Goal: Navigation & Orientation: Find specific page/section

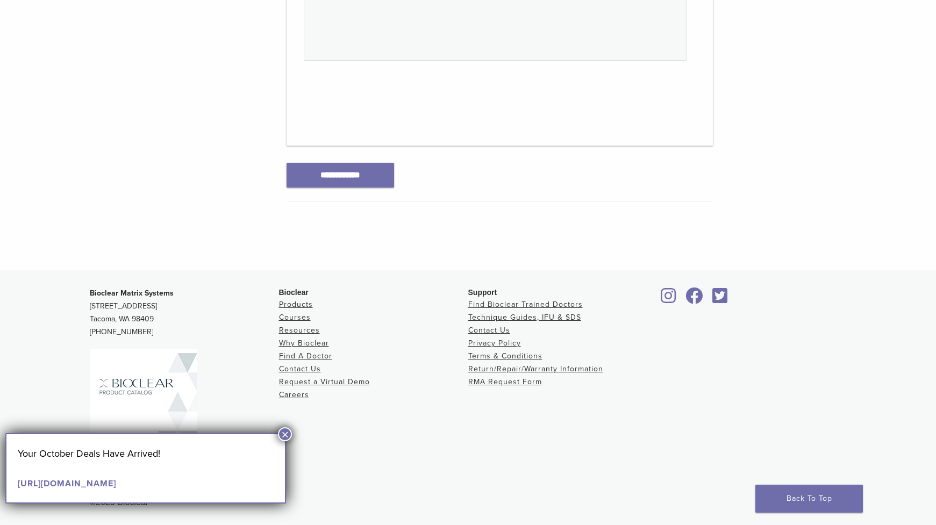
scroll to position [556, 0]
click at [536, 170] on div "**********" at bounding box center [499, 172] width 426 height 38
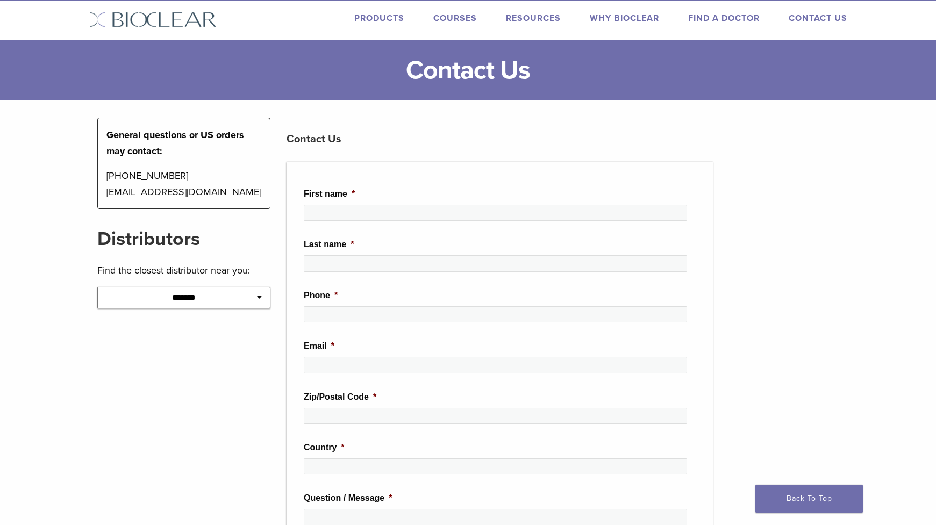
scroll to position [0, 0]
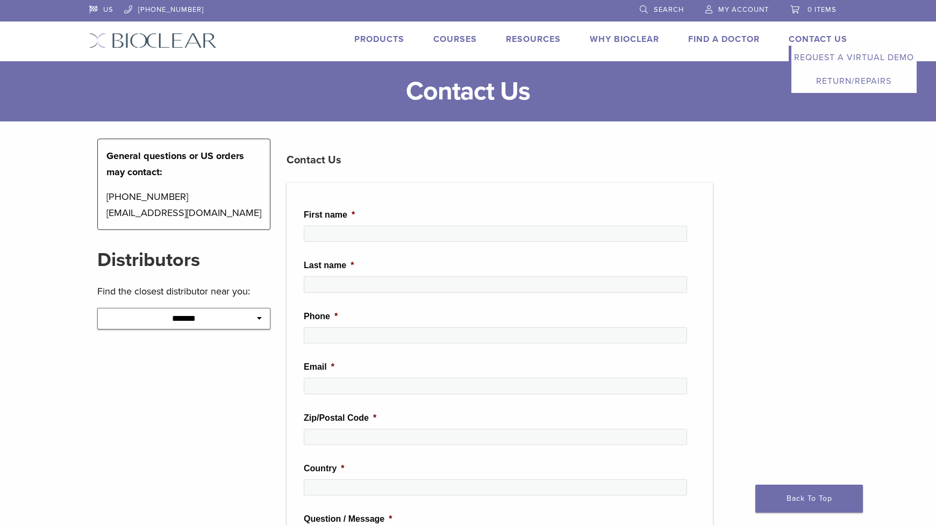
click at [813, 36] on link "Contact Us" at bounding box center [817, 39] width 59 height 11
click at [124, 33] on img at bounding box center [152, 41] width 127 height 16
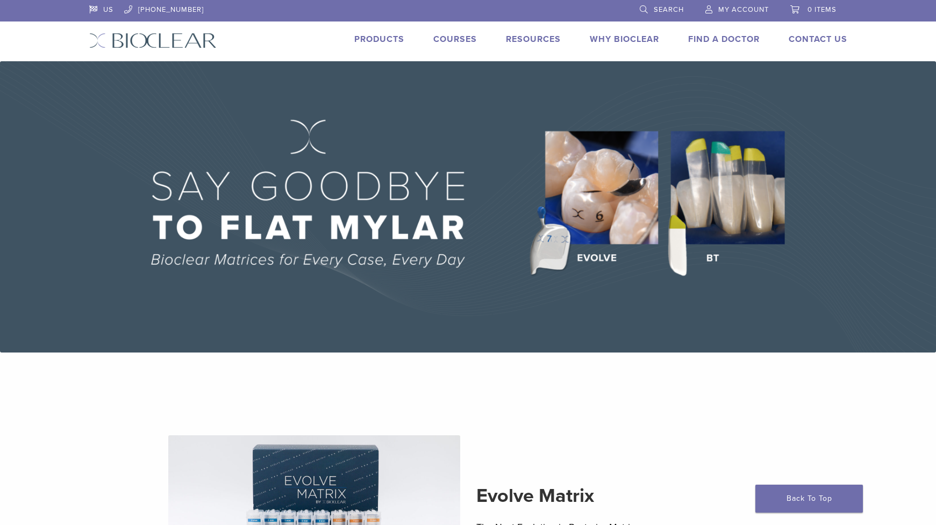
drag, startPoint x: 669, startPoint y: 394, endPoint x: 666, endPoint y: 386, distance: 8.5
click at [668, 389] on section "Evolve Matrix The Next Evolution in Posterior Matrices Learn More" at bounding box center [468, 513] width 790 height 293
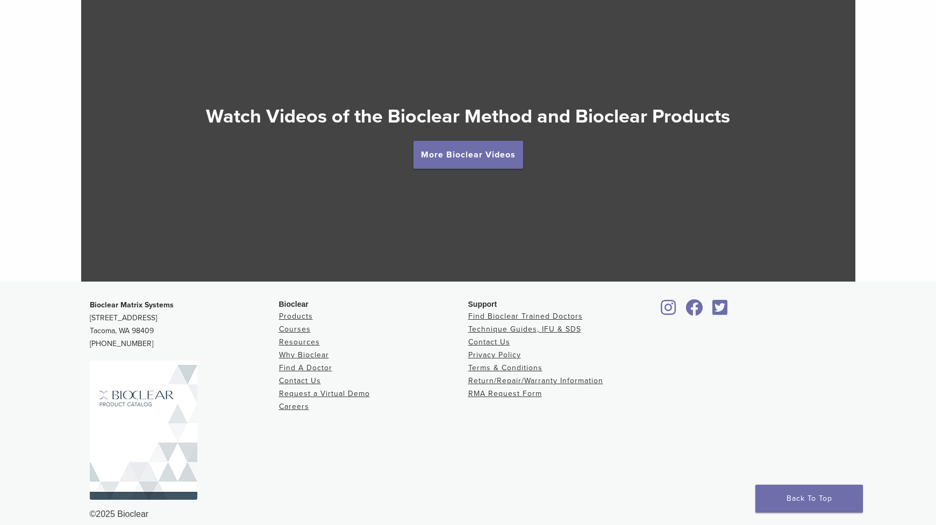
scroll to position [1943, 0]
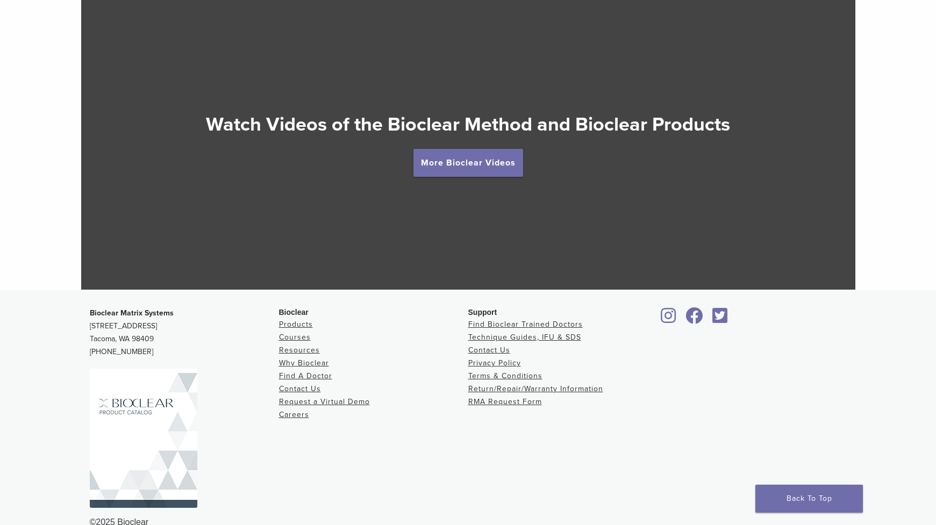
click at [835, 415] on div at bounding box center [751, 403] width 189 height 192
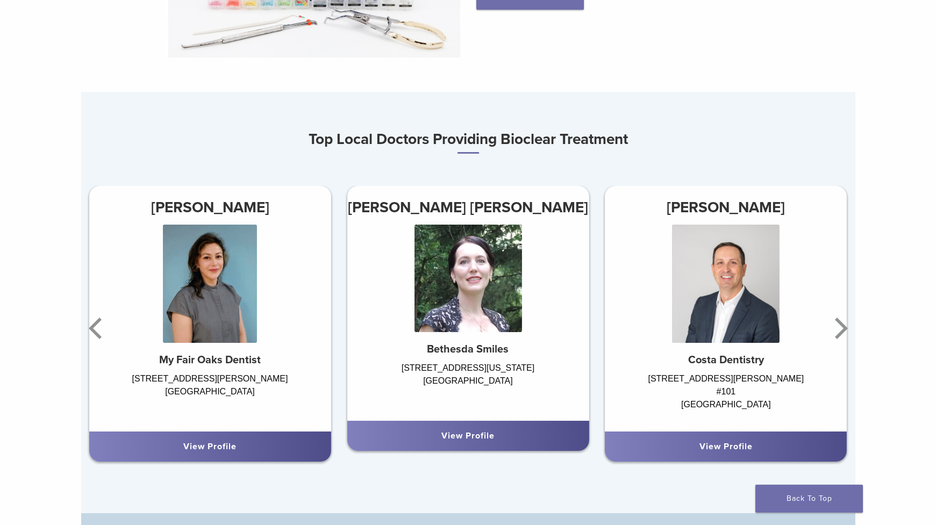
scroll to position [537, 0]
